Goal: Information Seeking & Learning: Learn about a topic

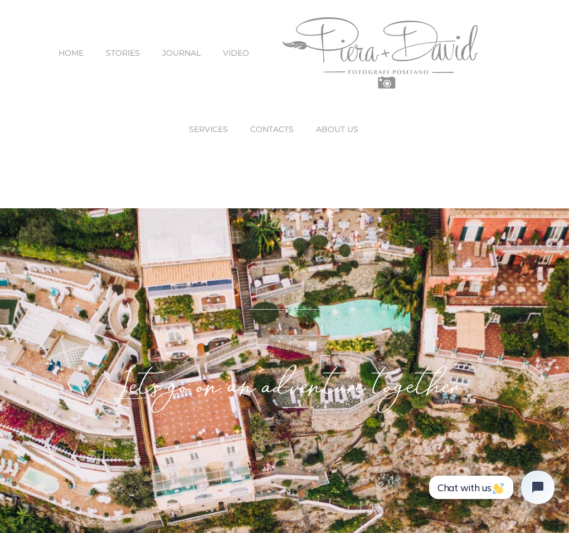
click at [207, 128] on span "SERVICES" at bounding box center [208, 129] width 39 height 8
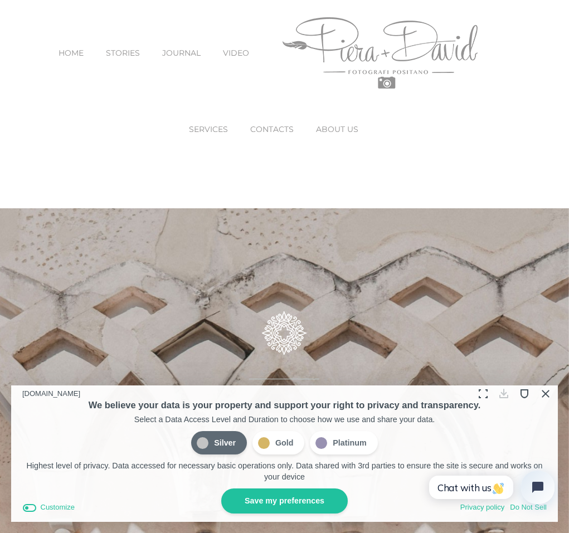
click at [544, 395] on button "Close Cookie Compliance" at bounding box center [544, 393] width 17 height 17
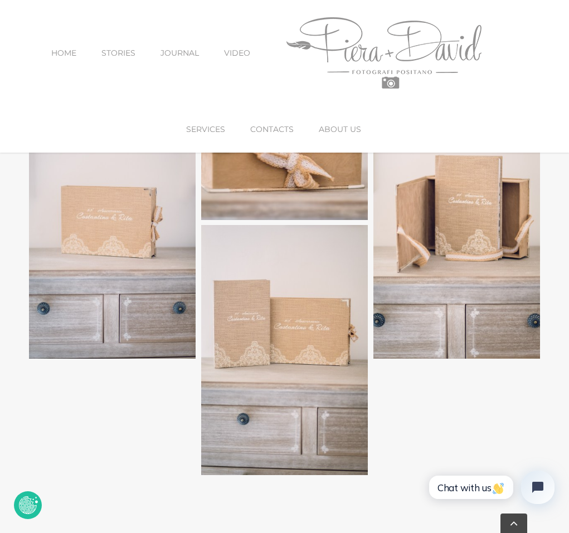
scroll to position [2998, 0]
click at [134, 259] on img "easybook-1" at bounding box center [112, 233] width 167 height 249
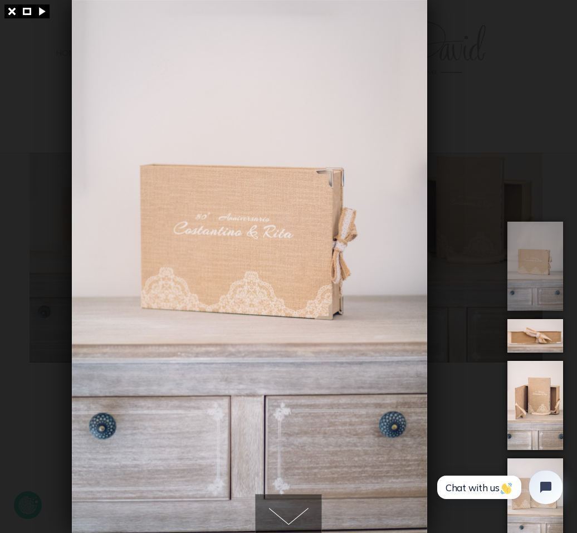
click at [482, 215] on div at bounding box center [288, 266] width 577 height 533
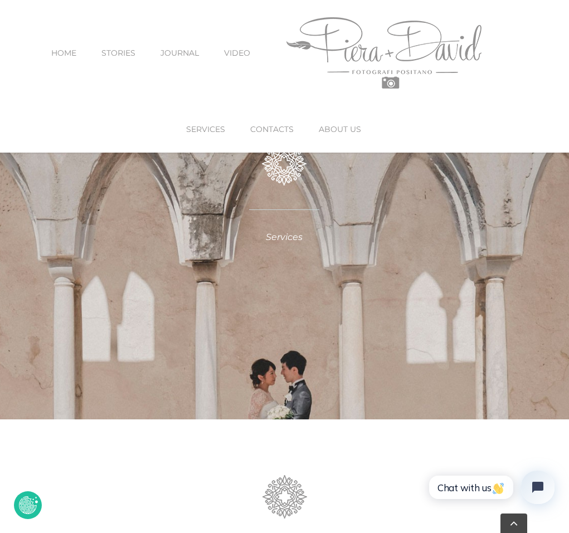
scroll to position [158, 0]
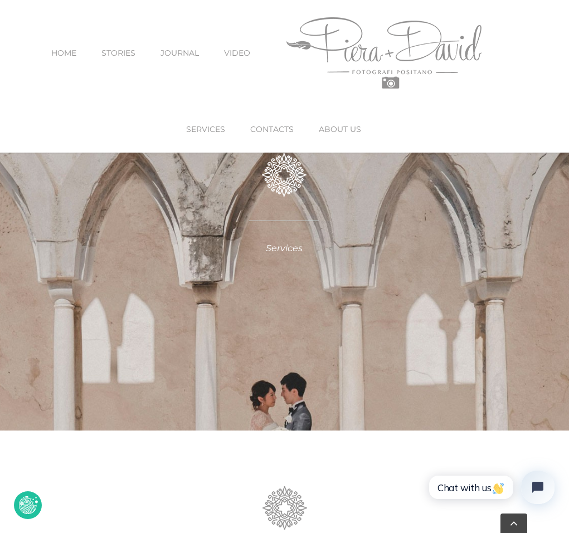
click at [217, 127] on span "SERVICES" at bounding box center [205, 129] width 39 height 8
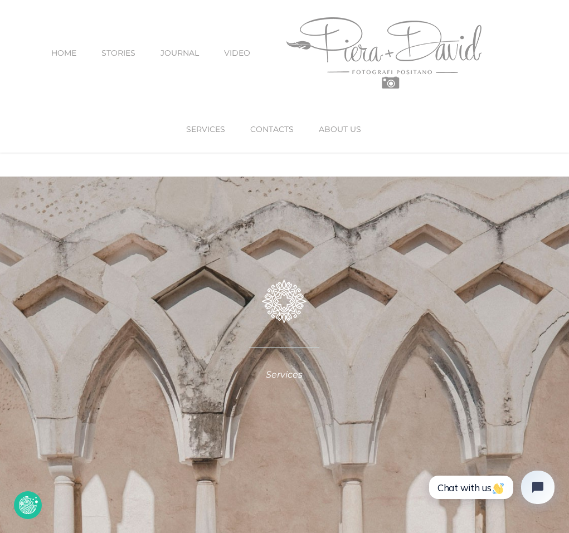
scroll to position [0, 0]
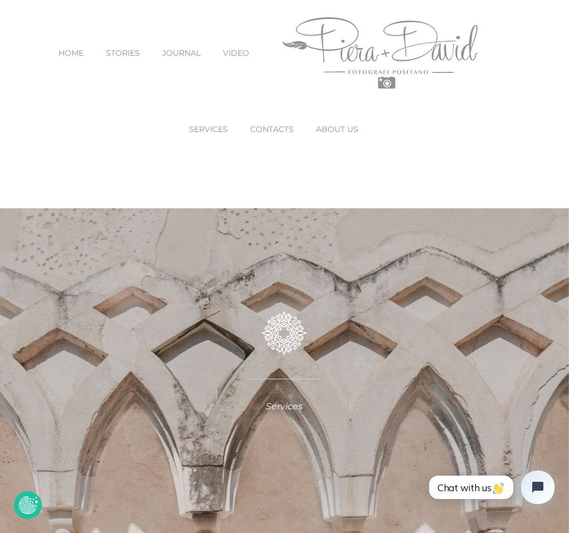
scroll to position [2998, 0]
